Goal: Task Accomplishment & Management: Manage account settings

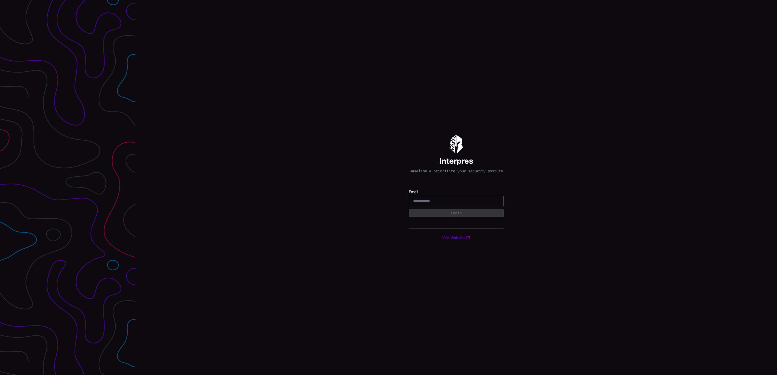
click at [471, 204] on input "email" at bounding box center [456, 201] width 86 height 5
type input "**********"
click at [488, 217] on button "Login" at bounding box center [456, 213] width 95 height 8
